Goal: Information Seeking & Learning: Learn about a topic

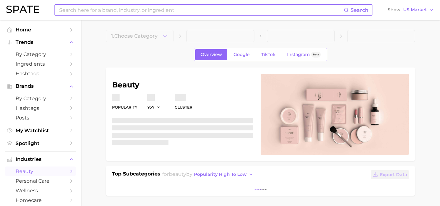
click at [138, 13] on input at bounding box center [201, 10] width 285 height 11
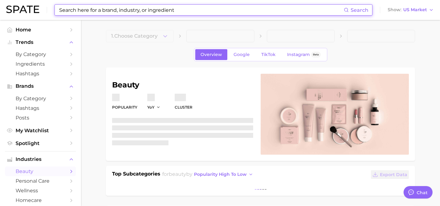
type textarea "x"
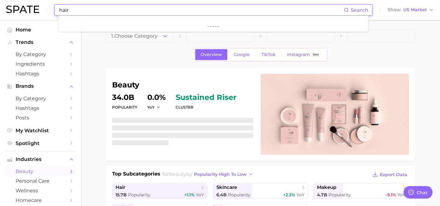
scroll to position [4336, 0]
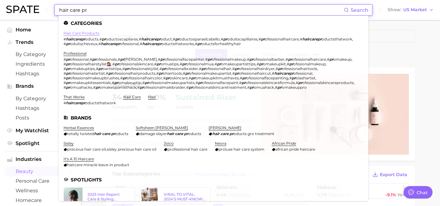
click at [83, 32] on link "hair care products" at bounding box center [82, 33] width 36 height 5
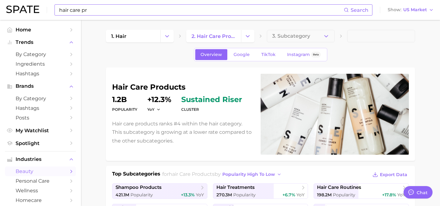
scroll to position [85, 0]
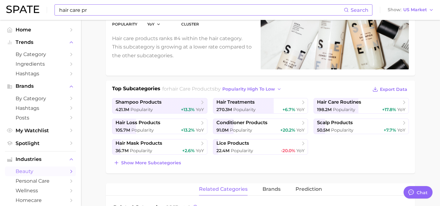
click at [90, 11] on input "hair care pr" at bounding box center [201, 10] width 285 height 11
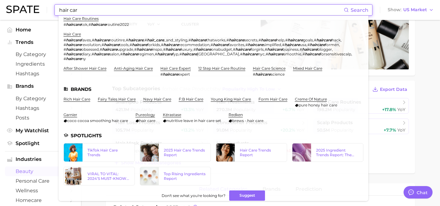
scroll to position [0, 0]
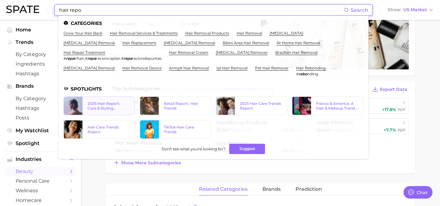
click at [120, 98] on link "2025 Hair Report: Care & Styling Products" at bounding box center [99, 106] width 71 height 19
click at [137, 12] on input "hair repo" at bounding box center [201, 10] width 285 height 11
click at [182, 12] on input "hair repo" at bounding box center [201, 10] width 285 height 11
drag, startPoint x: 182, startPoint y: 12, endPoint x: 55, endPoint y: 3, distance: 127.0
click at [55, 3] on div "hair repo Search Categories grow your hair back hair removal services & treatme…" at bounding box center [220, 10] width 428 height 20
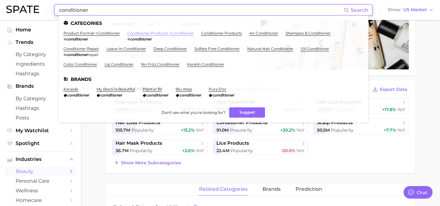
type input "conditioner"
click at [146, 34] on link "conditioner products > conditioner" at bounding box center [160, 33] width 66 height 5
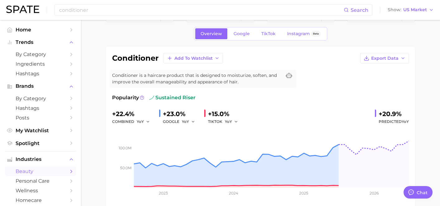
scroll to position [10, 0]
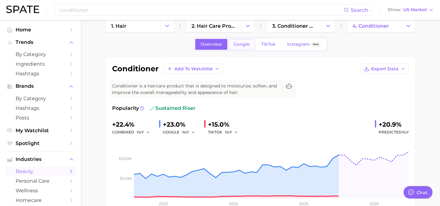
click at [244, 44] on span "Google" at bounding box center [242, 44] width 16 height 5
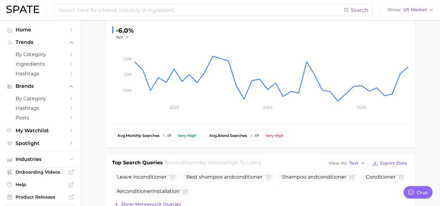
scroll to position [174, 0]
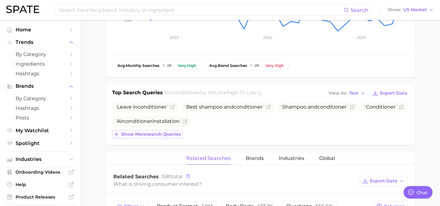
click at [172, 135] on span "Show more search queries" at bounding box center [151, 134] width 60 height 5
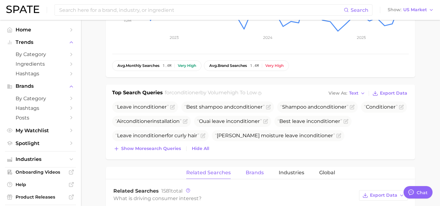
click at [254, 171] on span "Brands" at bounding box center [255, 173] width 18 height 6
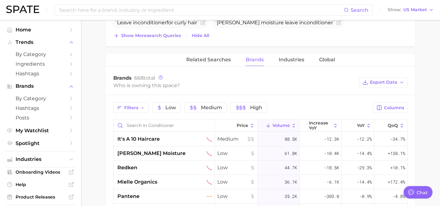
scroll to position [311, 0]
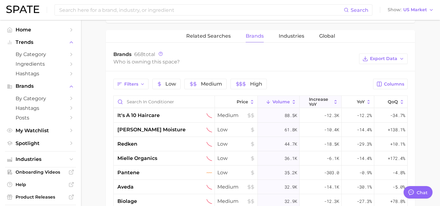
click at [317, 101] on span "increase YoY" at bounding box center [320, 102] width 23 height 10
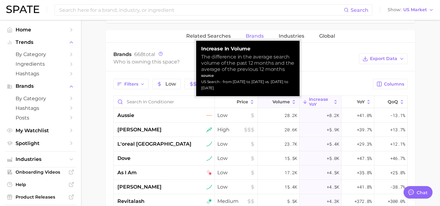
click at [278, 100] on span "Volume" at bounding box center [280, 101] width 17 height 5
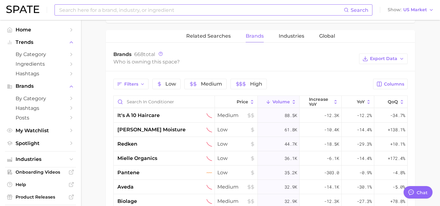
click at [201, 15] on div "Search" at bounding box center [213, 9] width 318 height 11
click at [201, 13] on input at bounding box center [201, 10] width 285 height 11
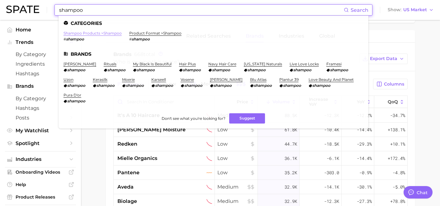
type input "shampoo"
click at [113, 32] on link "shampoo products > shampoo" at bounding box center [93, 33] width 58 height 5
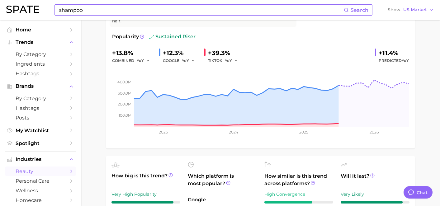
scroll to position [249, 0]
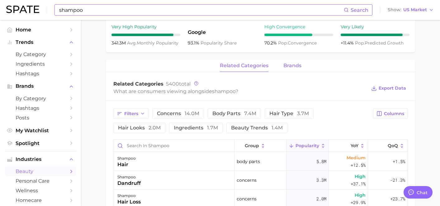
click at [288, 69] on span "brands" at bounding box center [292, 66] width 18 height 6
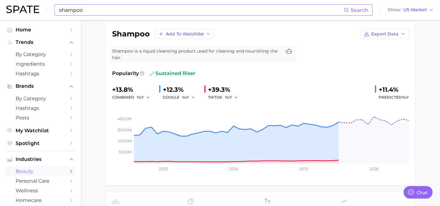
scroll to position [0, 0]
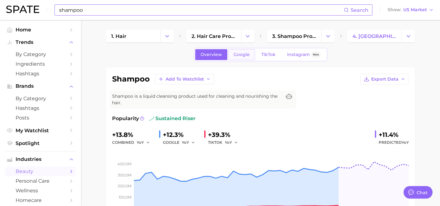
click at [240, 51] on link "Google" at bounding box center [241, 54] width 27 height 11
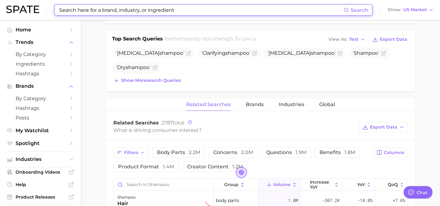
scroll to position [209, 0]
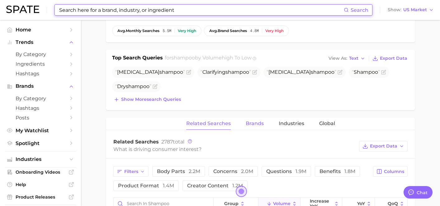
click at [253, 127] on button "Brands" at bounding box center [255, 124] width 18 height 12
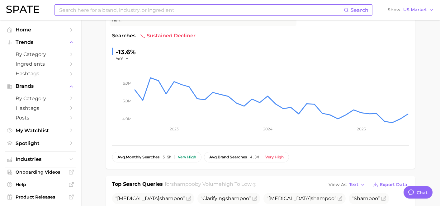
scroll to position [0, 0]
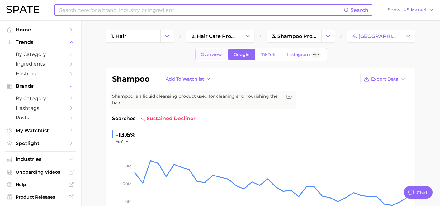
click at [206, 58] on link "Overview" at bounding box center [211, 54] width 32 height 11
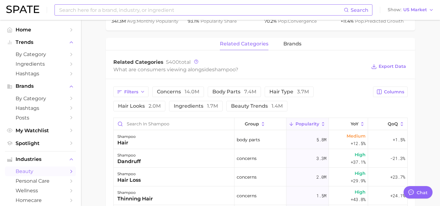
scroll to position [282, 0]
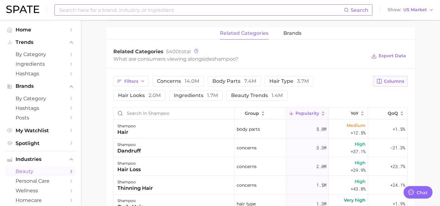
click at [379, 78] on button "Columns" at bounding box center [390, 81] width 35 height 11
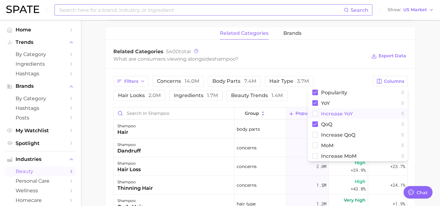
click at [322, 114] on span "Increase YoY" at bounding box center [337, 113] width 32 height 5
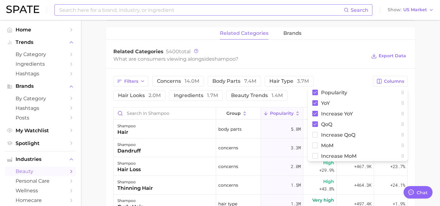
click at [318, 56] on div "What are consumers viewing alongside shampoo ?" at bounding box center [239, 59] width 253 height 8
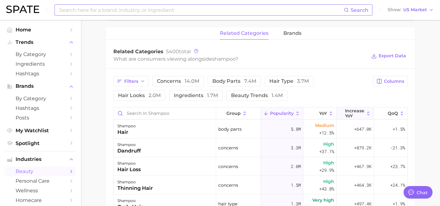
click at [351, 116] on span "Increase YoY" at bounding box center [354, 113] width 19 height 10
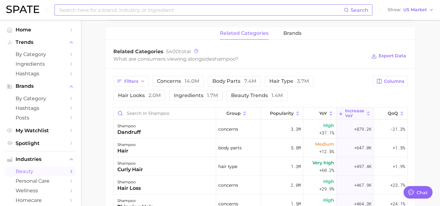
click at [281, 35] on div "related categories brands" at bounding box center [260, 33] width 309 height 12
click at [296, 37] on button "brands" at bounding box center [292, 33] width 18 height 12
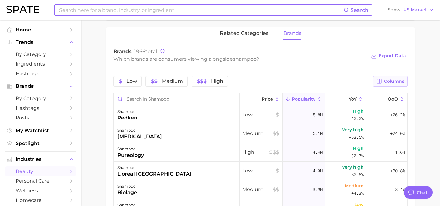
click at [395, 82] on span "Columns" at bounding box center [394, 81] width 20 height 5
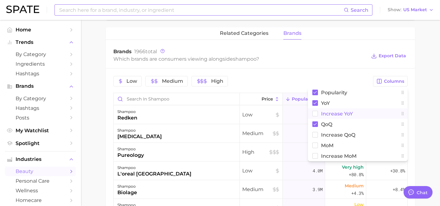
click at [347, 115] on span "Increase YoY" at bounding box center [337, 113] width 32 height 5
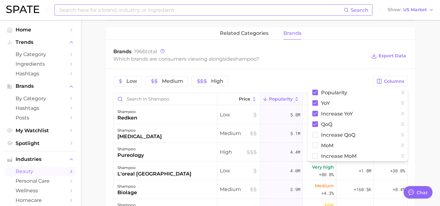
click at [340, 63] on div "Which brands are consumers viewing alongside shampoo ?" at bounding box center [239, 59] width 253 height 8
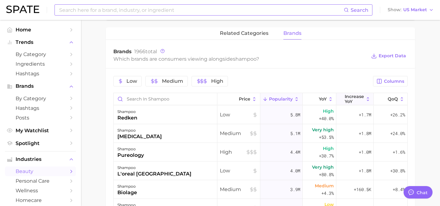
click at [357, 102] on span "Increase YoY" at bounding box center [354, 99] width 19 height 10
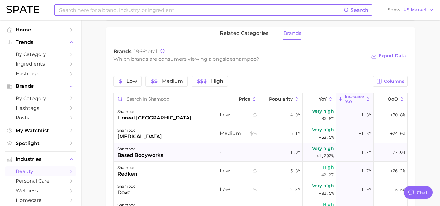
scroll to position [3, 0]
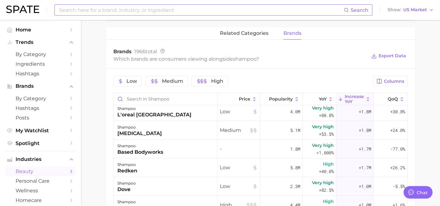
click at [128, 12] on input at bounding box center [201, 10] width 285 height 11
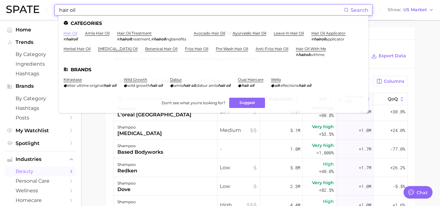
click at [73, 33] on link "hair oil" at bounding box center [71, 33] width 14 height 5
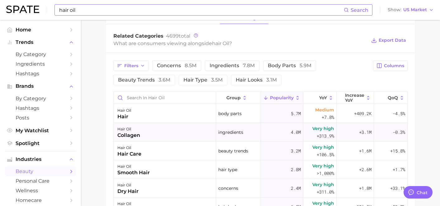
scroll to position [229, 0]
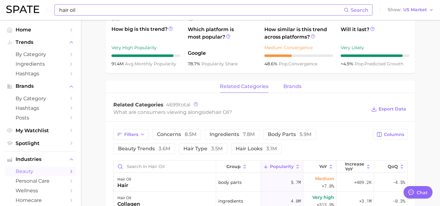
click at [291, 86] on span "brands" at bounding box center [292, 87] width 18 height 6
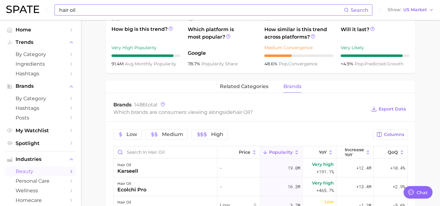
scroll to position [338, 0]
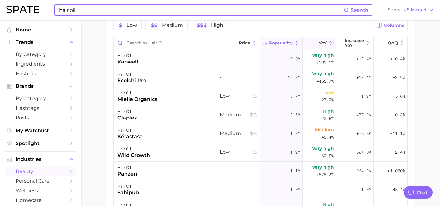
click at [317, 44] on icon at bounding box center [315, 43] width 6 height 6
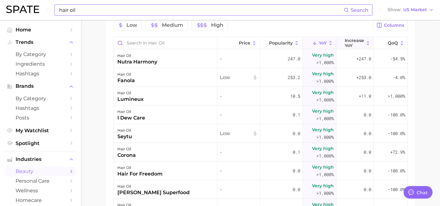
click at [353, 45] on span "Increase YoY" at bounding box center [354, 43] width 19 height 10
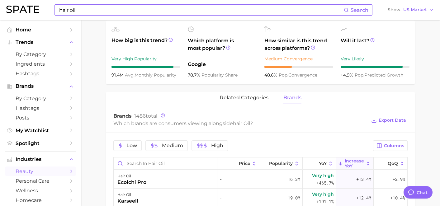
scroll to position [0, 0]
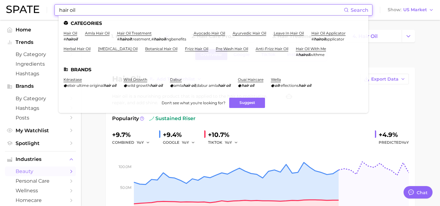
drag, startPoint x: 97, startPoint y: 12, endPoint x: 26, endPoint y: 2, distance: 71.7
click at [26, 2] on div "hair oil Search Categories hair oil # hairoil amla hair oil hair oil treatment …" at bounding box center [220, 10] width 428 height 20
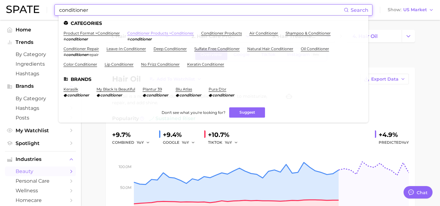
type input "conditioner"
click at [138, 33] on link "conditioner products > conditioner" at bounding box center [160, 33] width 66 height 5
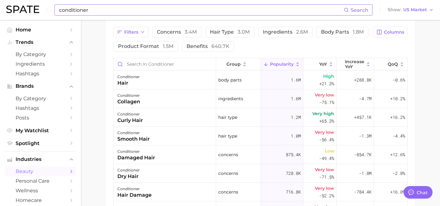
scroll to position [257, 0]
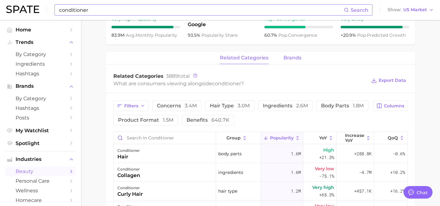
click at [285, 59] on span "brands" at bounding box center [292, 58] width 18 height 6
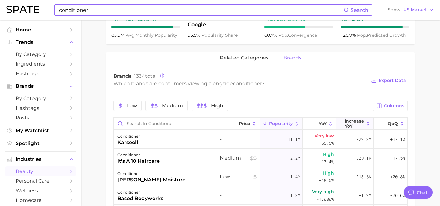
click at [346, 125] on span "Increase YoY" at bounding box center [354, 124] width 19 height 10
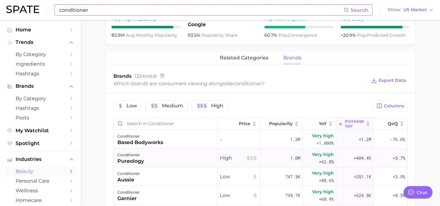
click at [187, 160] on div "conditioner pureology" at bounding box center [166, 158] width 104 height 19
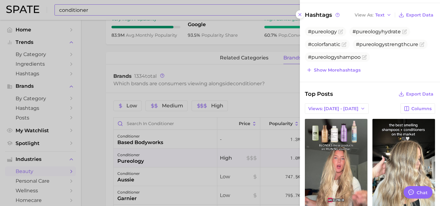
scroll to position [171, 0]
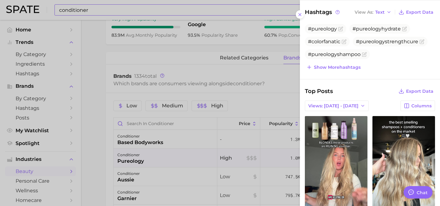
click at [253, 100] on div at bounding box center [220, 103] width 440 height 206
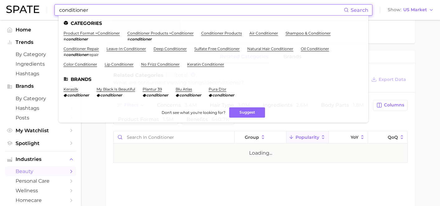
click at [138, 9] on input "conditioner" at bounding box center [201, 10] width 285 height 11
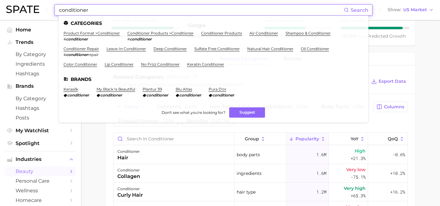
drag, startPoint x: 138, startPoint y: 9, endPoint x: -19, endPoint y: 9, distance: 156.9
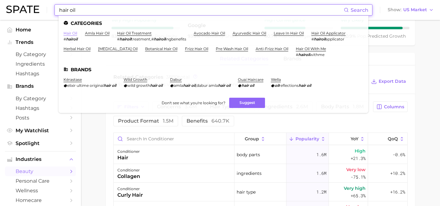
type input "hair oil"
click at [72, 32] on link "hair oil" at bounding box center [71, 33] width 14 height 5
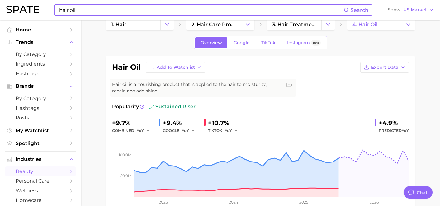
scroll to position [255, 0]
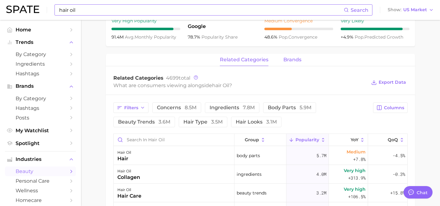
click at [291, 65] on button "brands" at bounding box center [292, 60] width 18 height 12
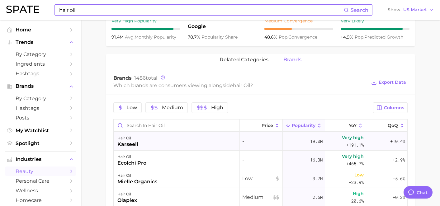
click at [178, 145] on div "hair oil karseell" at bounding box center [177, 141] width 126 height 19
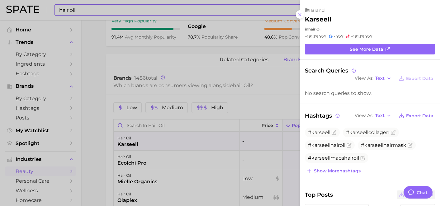
click at [272, 93] on div at bounding box center [220, 103] width 440 height 206
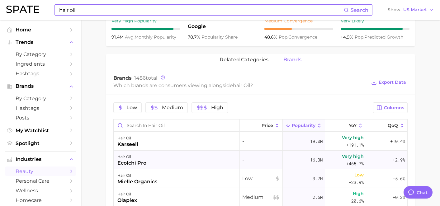
click at [190, 160] on div "hair oil ecolchi pro" at bounding box center [177, 160] width 126 height 19
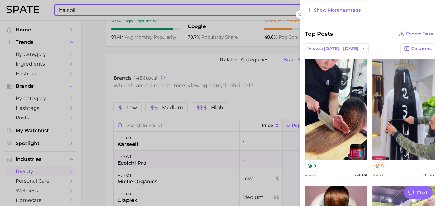
scroll to position [168, 0]
click at [269, 108] on div at bounding box center [220, 103] width 440 height 206
